Goal: Task Accomplishment & Management: Use online tool/utility

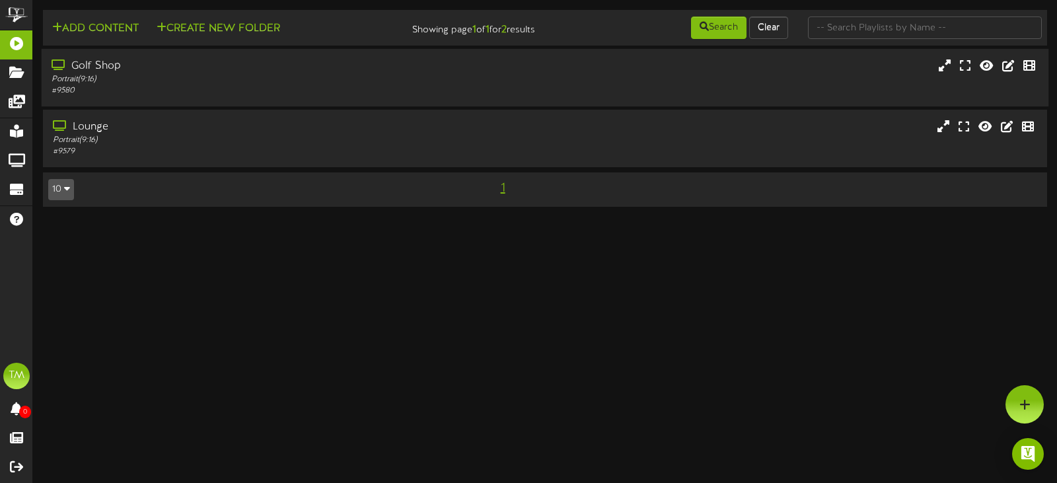
click at [266, 99] on div "Golf Shop Portrait ( 9:16 ) # 9580" at bounding box center [546, 77] width 1008 height 57
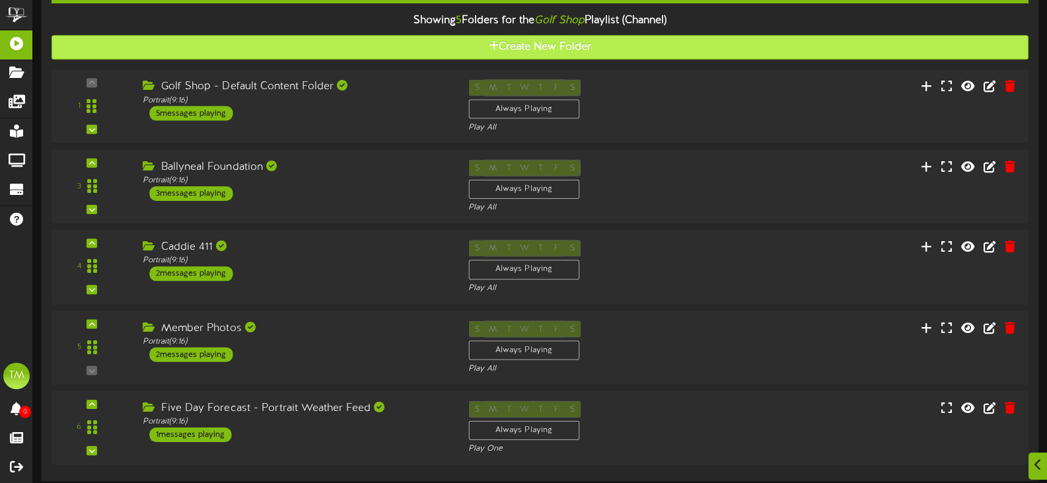
scroll to position [132, 0]
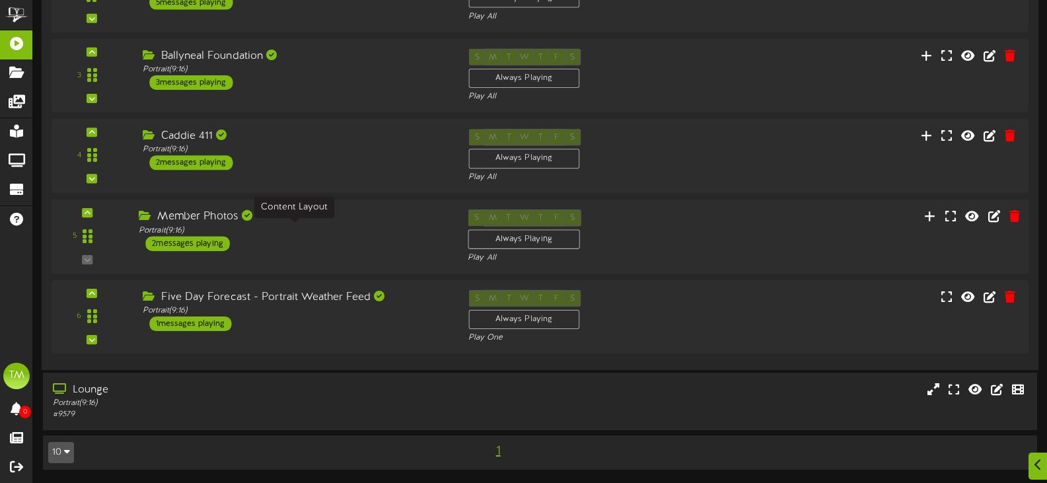
click at [394, 227] on div "Portrait ( 9:16 )" at bounding box center [293, 230] width 309 height 11
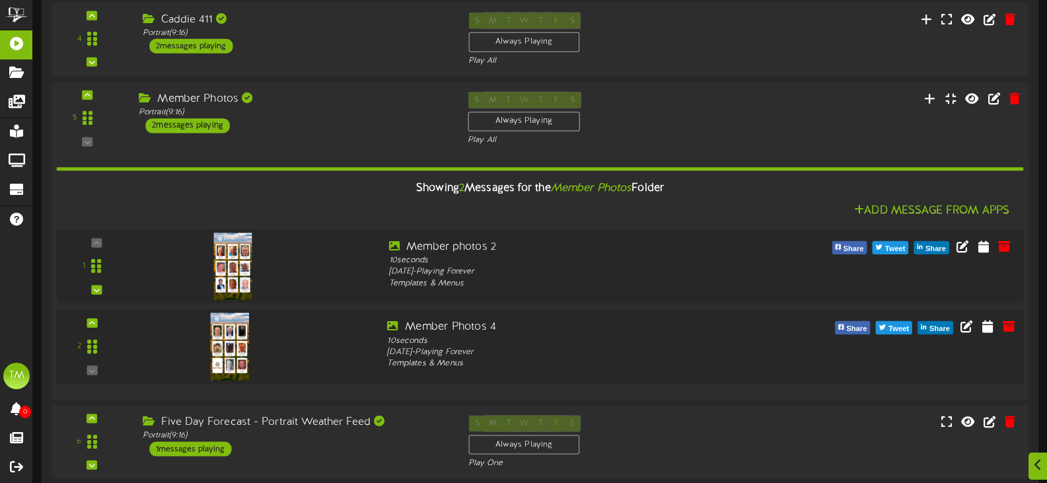
scroll to position [425, 0]
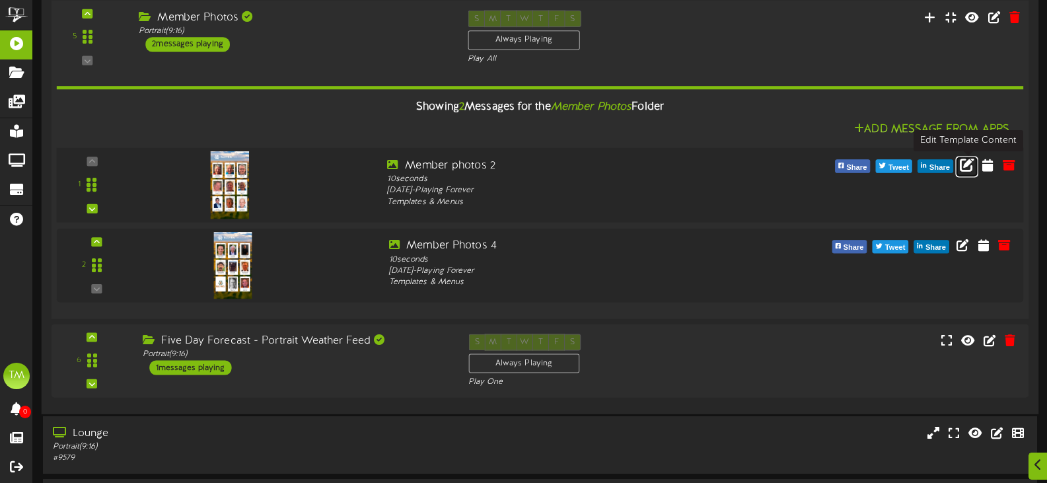
click at [961, 168] on icon at bounding box center [967, 164] width 15 height 15
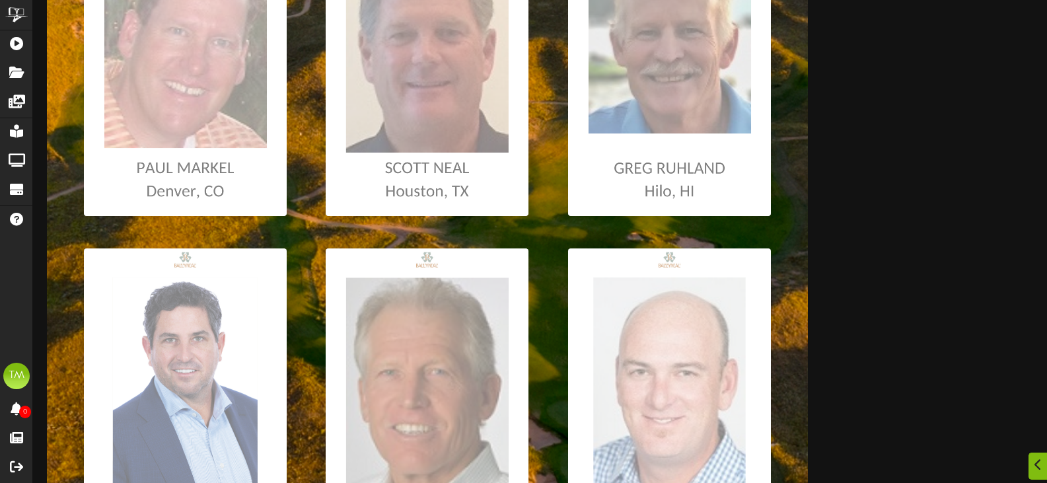
scroll to position [703, 0]
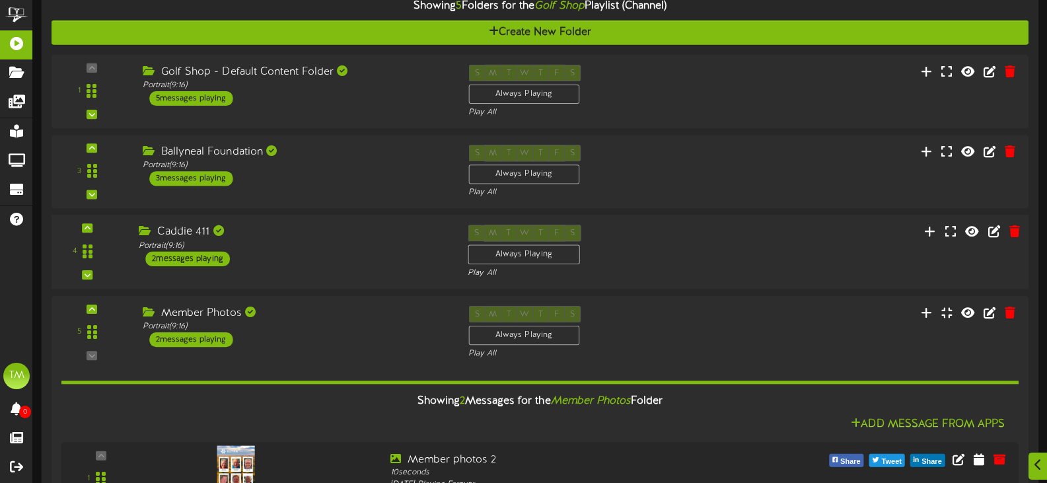
scroll to position [132, 0]
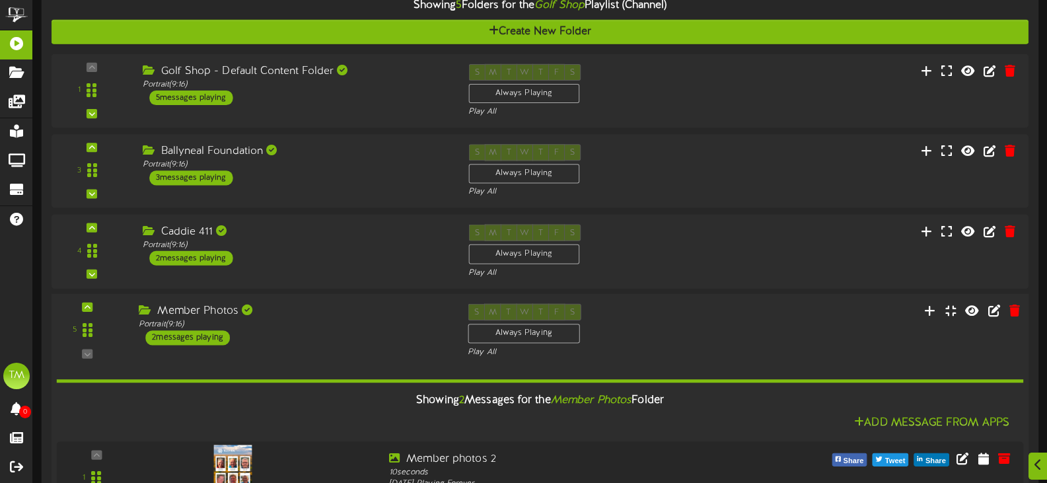
click at [795, 318] on div "5 ( 9:16" at bounding box center [539, 330] width 987 height 54
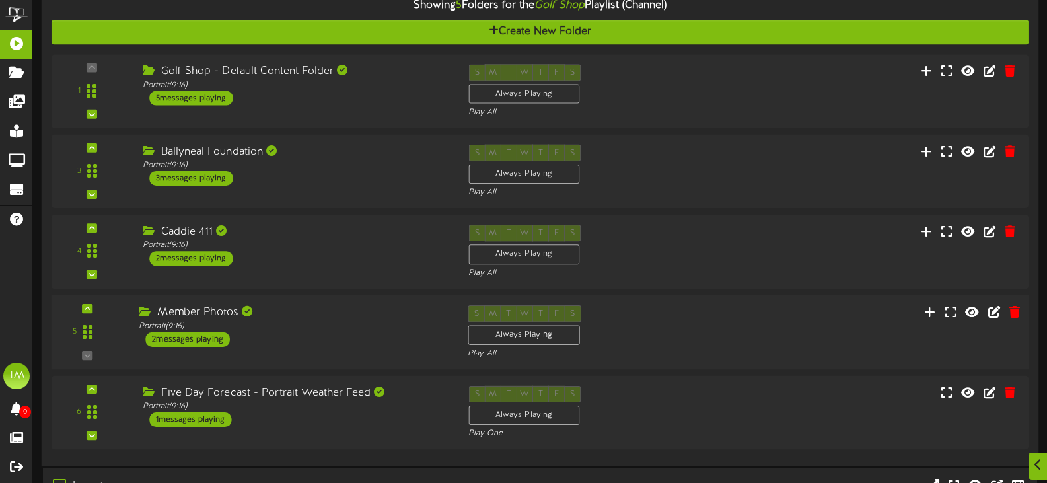
click at [795, 318] on div "5 ( 9:16" at bounding box center [539, 332] width 987 height 54
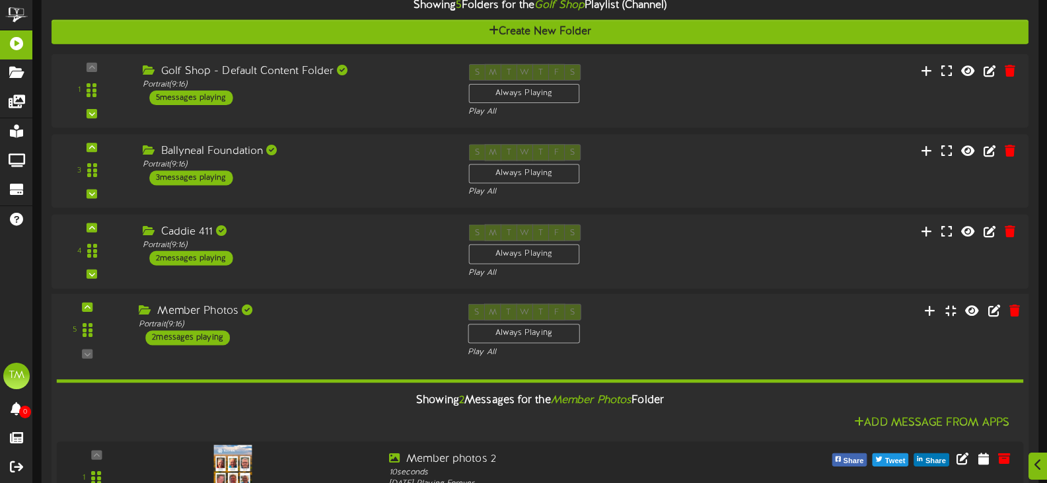
scroll to position [396, 0]
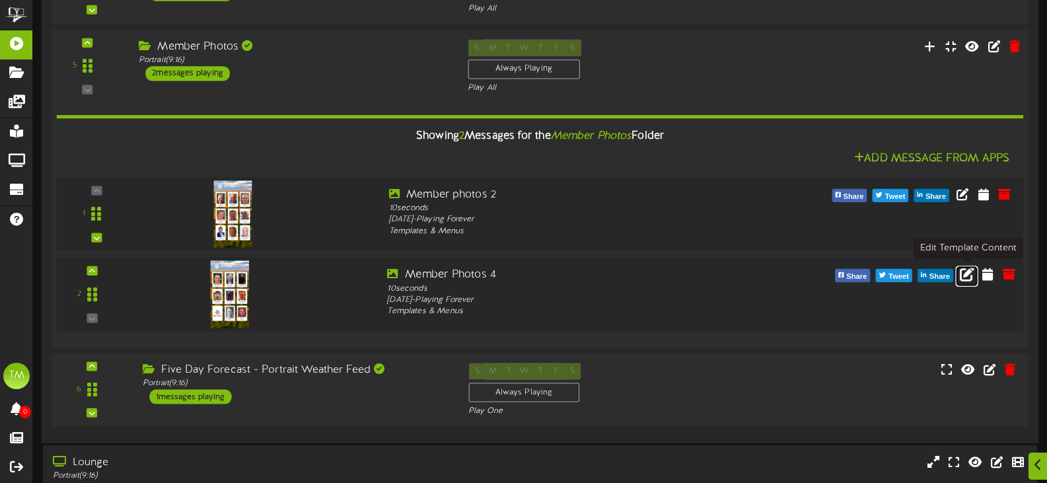
click at [965, 274] on icon at bounding box center [967, 273] width 15 height 15
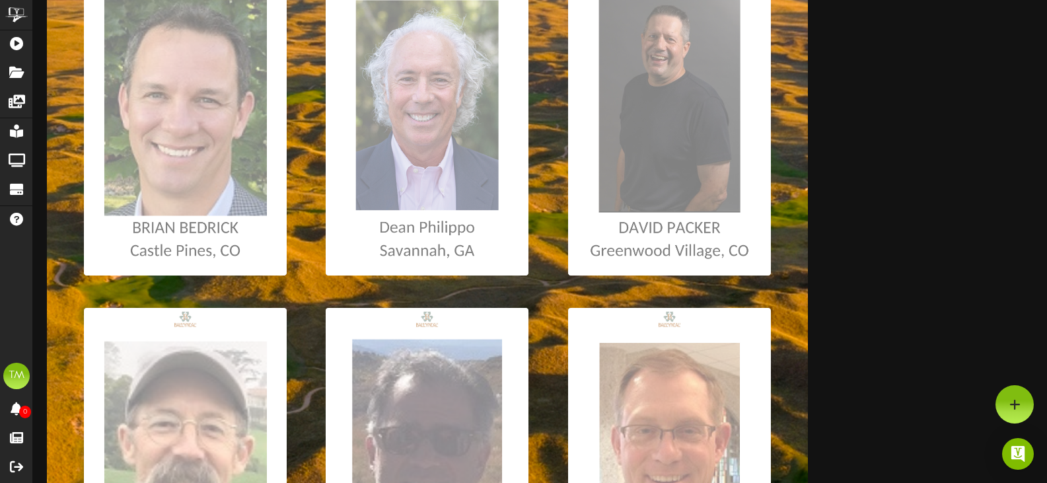
scroll to position [174, 0]
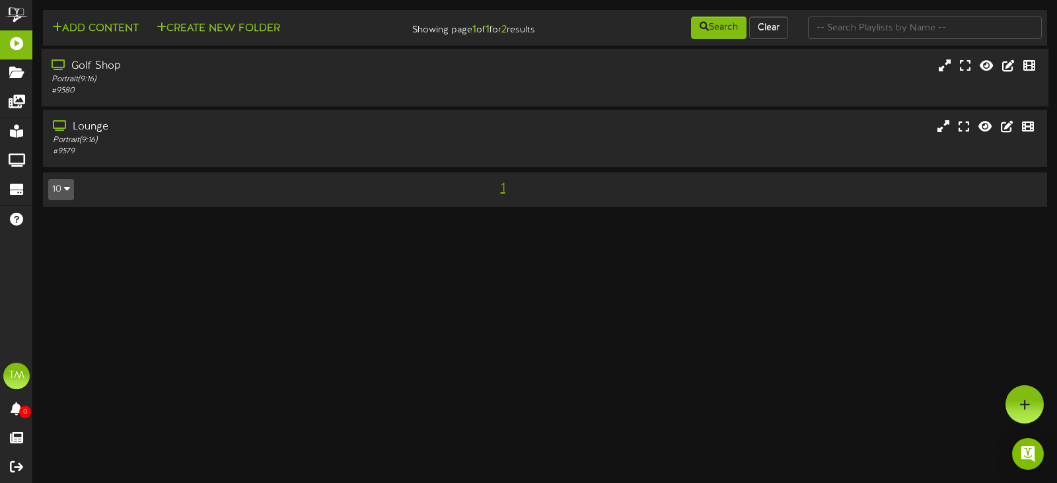
click at [580, 81] on div "Golf Shop Portrait ( 9:16 ) # 9580" at bounding box center [546, 78] width 1008 height 38
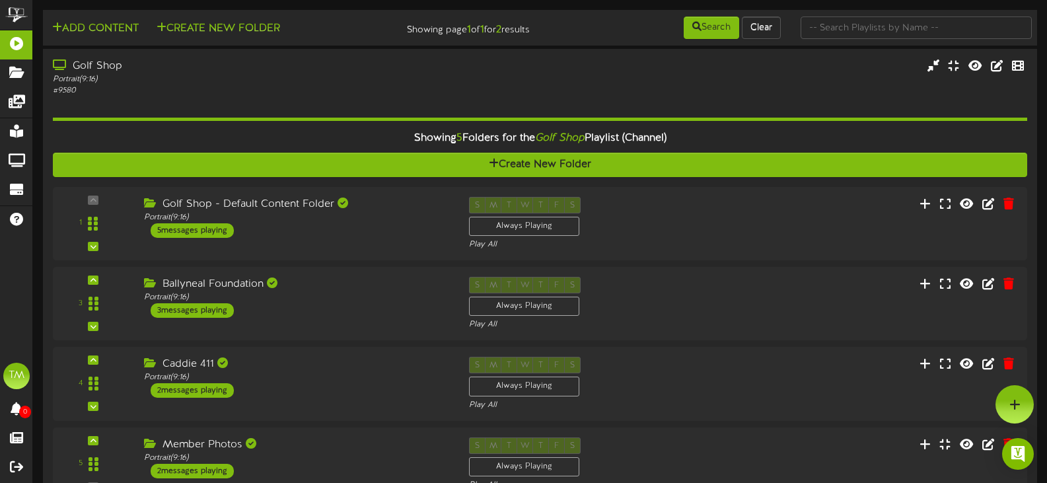
click at [634, 87] on div "Golf Shop Portrait ( 9:16 ) # 9580" at bounding box center [540, 78] width 994 height 38
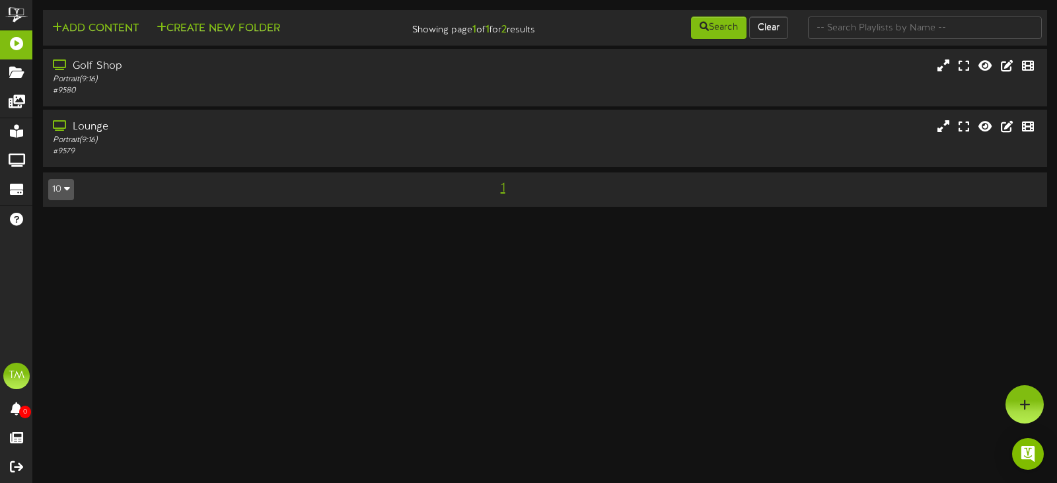
click at [634, 79] on div "Golf Shop Portrait ( 9:16 ) # 9580" at bounding box center [545, 78] width 1004 height 38
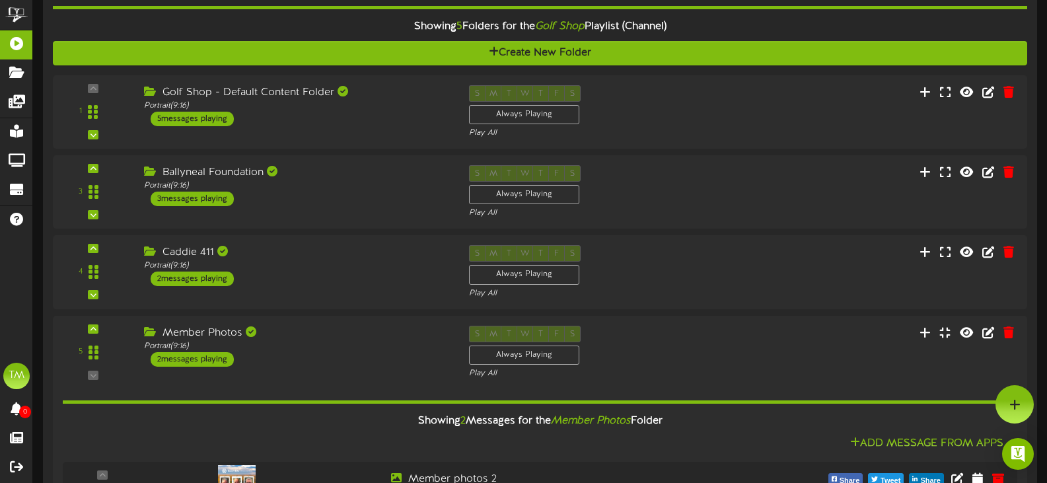
scroll to position [106, 0]
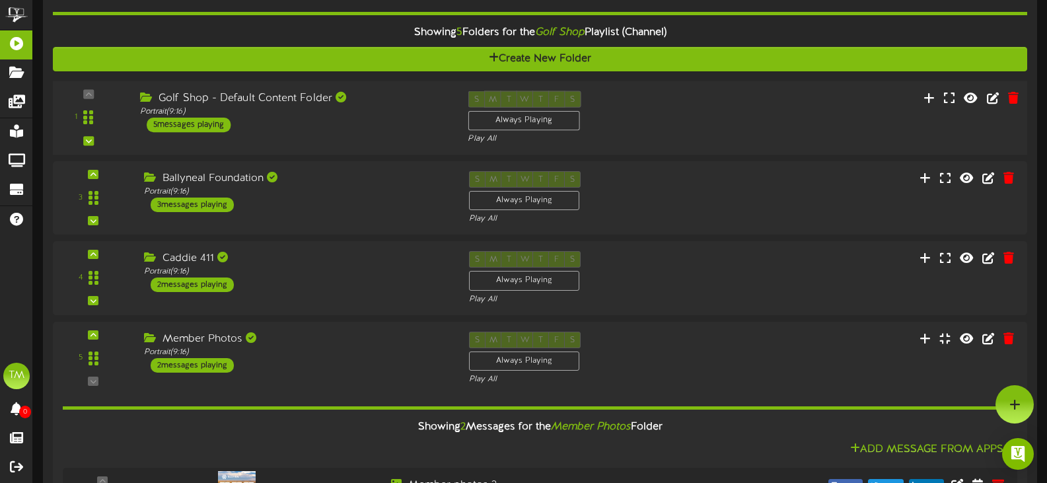
click at [664, 96] on div "S M T W T F S Always Playing Play All" at bounding box center [581, 118] width 246 height 54
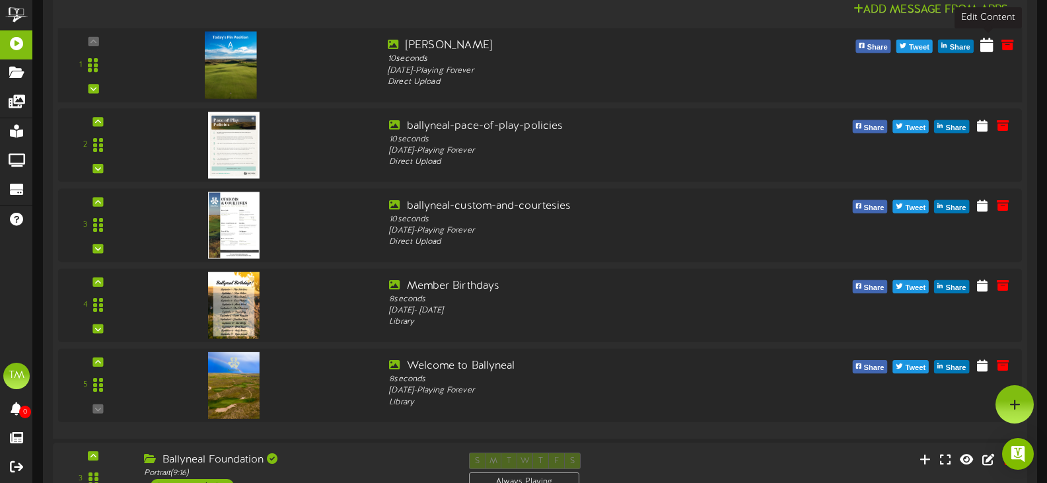
scroll to position [237, 0]
